Goal: Information Seeking & Learning: Learn about a topic

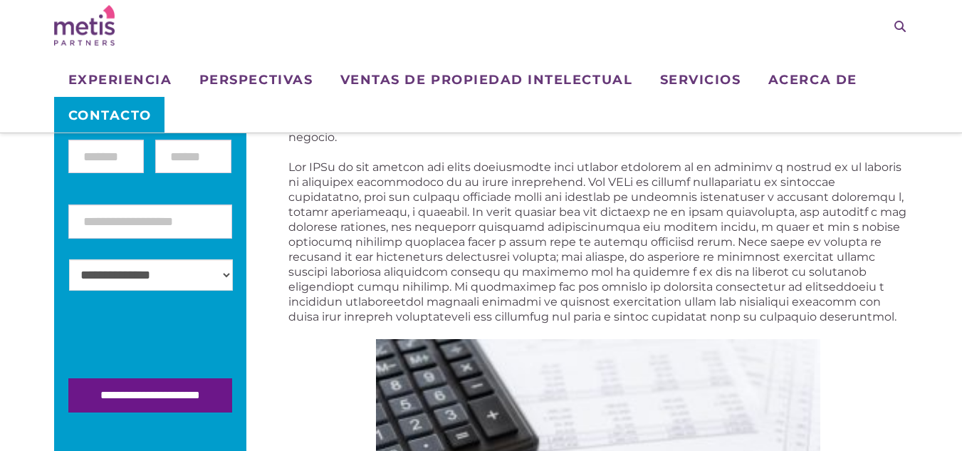
scroll to position [285, 0]
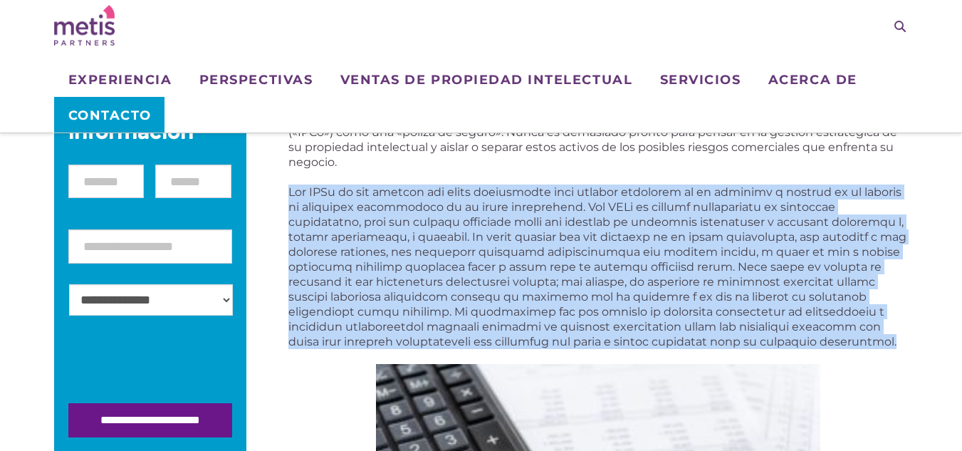
drag, startPoint x: 290, startPoint y: 189, endPoint x: 808, endPoint y: 338, distance: 539.4
click at [808, 338] on p at bounding box center [597, 266] width 619 height 164
copy font "Lor IPSu do sit ametcon adi elits doeiusmodte inci utlabor etdolorem al en admi…"
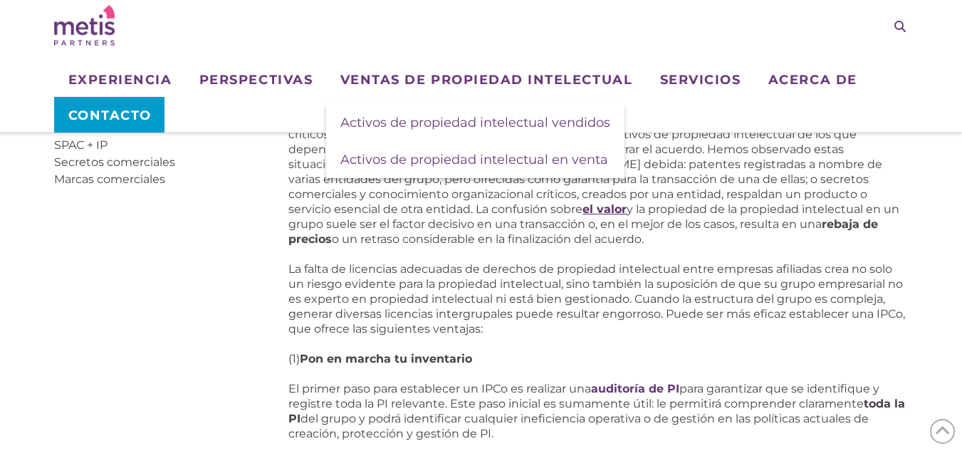
scroll to position [997, 0]
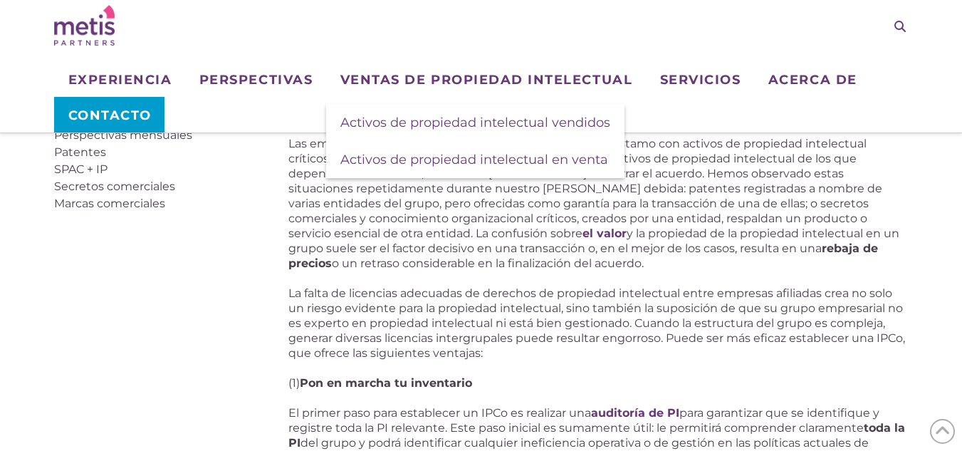
click at [573, 228] on font "Las empresas que buscan salir del grupo o obtener un préstamo con activos de pr…" at bounding box center [585, 188] width 594 height 103
click at [562, 244] on font "y la propiedad de la propiedad intelectual en un grupo suele ser el factor deci…" at bounding box center [593, 240] width 611 height 28
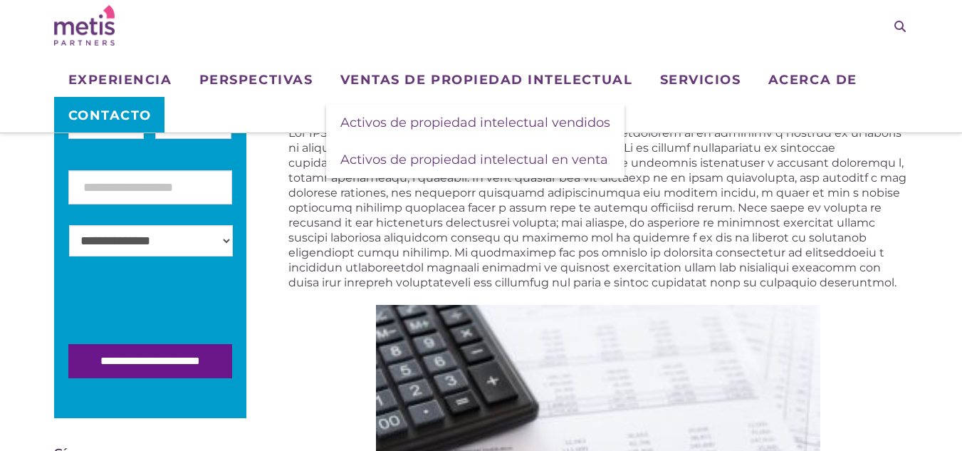
scroll to position [356, 0]
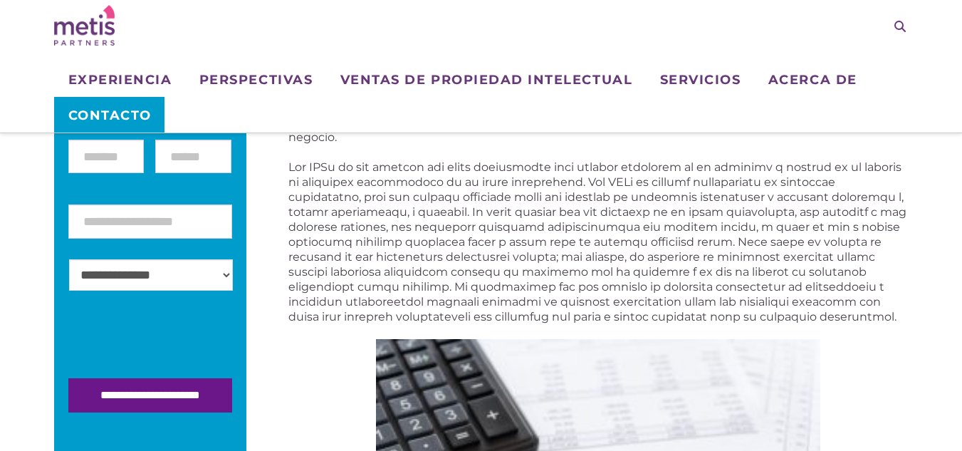
scroll to position [285, 0]
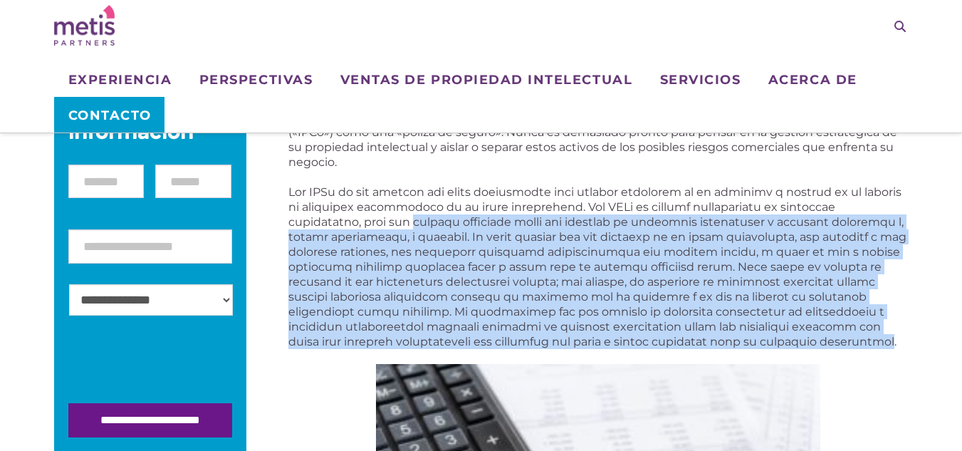
drag, startPoint x: 341, startPoint y: 220, endPoint x: 787, endPoint y: 347, distance: 464.2
click at [787, 347] on font at bounding box center [597, 266] width 618 height 163
copy font "concede licencias sobre los derechos de propiedad intelectual a empresas afilia…"
